Goal: Task Accomplishment & Management: Complete application form

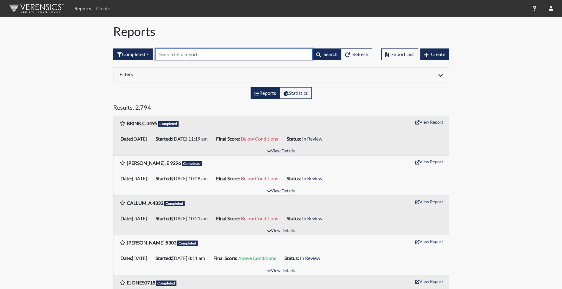
click at [179, 56] on input "text" at bounding box center [233, 53] width 157 height 11
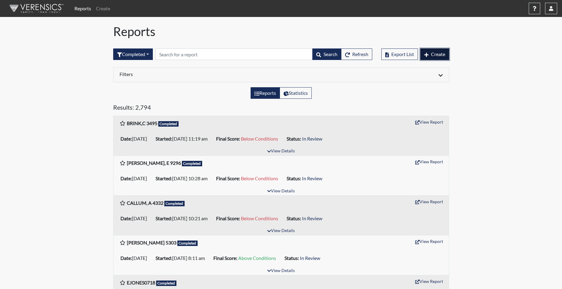
click at [438, 51] on button "Create" at bounding box center [434, 53] width 29 height 11
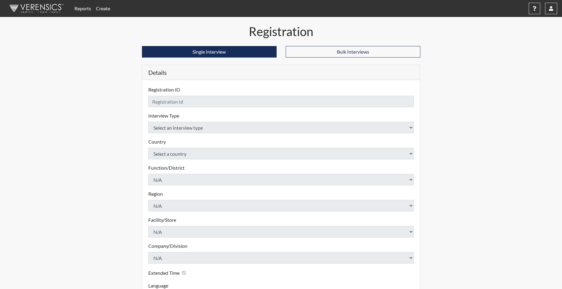
checkbox input "true"
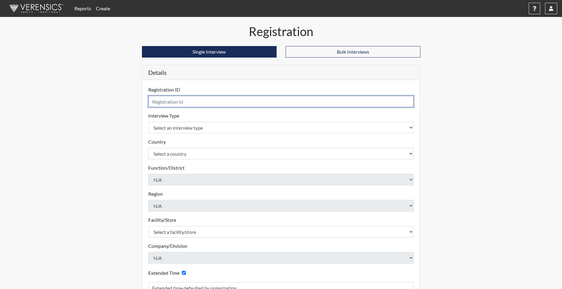
click at [172, 101] on input "text" at bounding box center [281, 101] width 266 height 11
type input "BHARRIS3896"
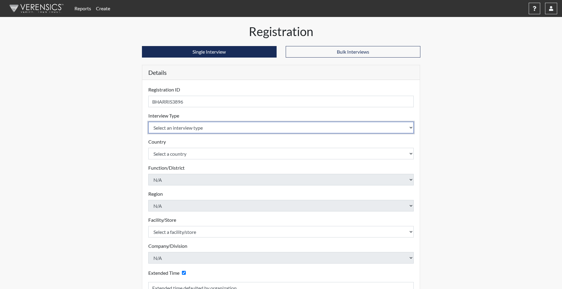
click at [174, 126] on select "Select an interview type Corrections Pre-Employment" at bounding box center [281, 127] width 266 height 11
select select "ff733e93-e1bf-11ea-9c9f-0eff0cf7eb8f"
click at [148, 122] on select "Select an interview type Corrections Pre-Employment" at bounding box center [281, 127] width 266 height 11
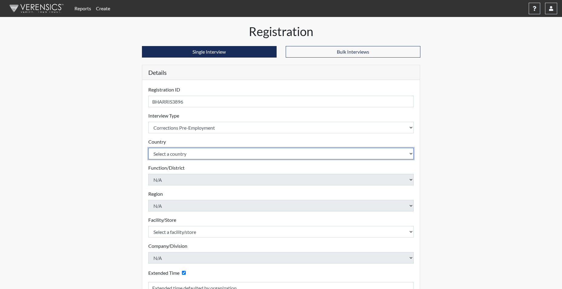
click at [173, 155] on select "Select a country [GEOGRAPHIC_DATA] [GEOGRAPHIC_DATA]" at bounding box center [281, 153] width 266 height 11
select select "united-states-of-[GEOGRAPHIC_DATA]"
click at [148, 148] on select "Select a country [GEOGRAPHIC_DATA] [GEOGRAPHIC_DATA]" at bounding box center [281, 153] width 266 height 11
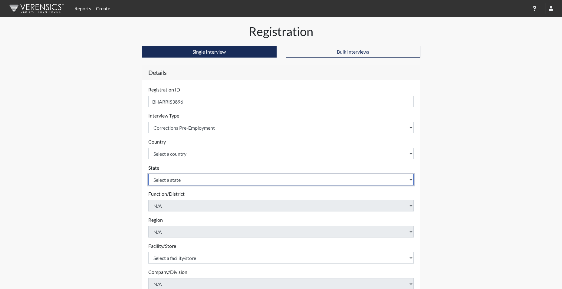
click at [175, 180] on select "Select a state [US_STATE] [US_STATE] [US_STATE] [US_STATE] [US_STATE] [US_STATE…" at bounding box center [281, 179] width 266 height 11
select select "SC"
click at [148, 174] on select "Select a state [US_STATE] [US_STATE] [US_STATE] [US_STATE] [US_STATE] [US_STATE…" at bounding box center [281, 179] width 266 height 11
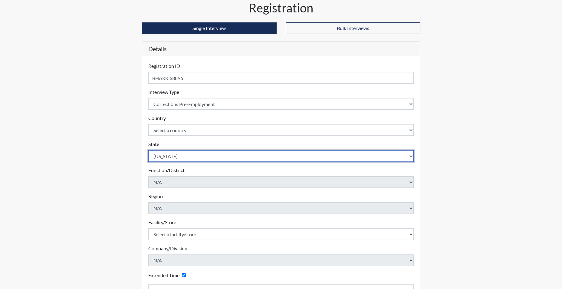
scroll to position [91, 0]
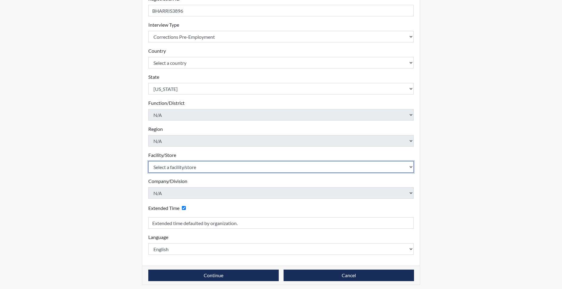
click at [178, 169] on select "Select a facility/store [GEOGRAPHIC_DATA] CI Broad River CI [PERSON_NAME] CI Di…" at bounding box center [281, 166] width 266 height 11
select select "d8fafbfe-3542-4e25-ab93-af3ea1b41fa7"
click at [148, 161] on select "Select a facility/store [GEOGRAPHIC_DATA] CI Broad River CI [PERSON_NAME] CI Di…" at bounding box center [281, 166] width 266 height 11
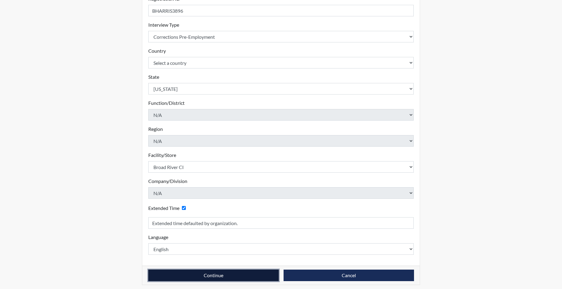
click at [197, 275] on button "Continue" at bounding box center [213, 274] width 130 height 11
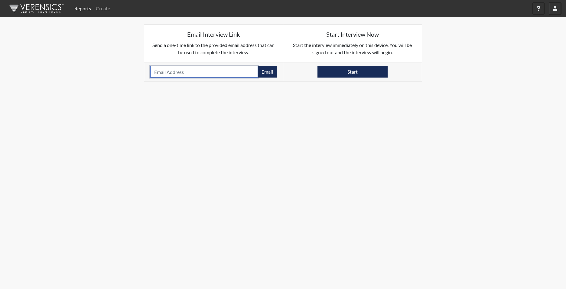
click at [179, 73] on input "email" at bounding box center [204, 71] width 108 height 11
paste input "[EMAIL_ADDRESS][DOMAIN_NAME]"
type input "[EMAIL_ADDRESS][DOMAIN_NAME]"
click at [270, 73] on button "Email" at bounding box center [267, 71] width 19 height 11
